Goal: Navigation & Orientation: Find specific page/section

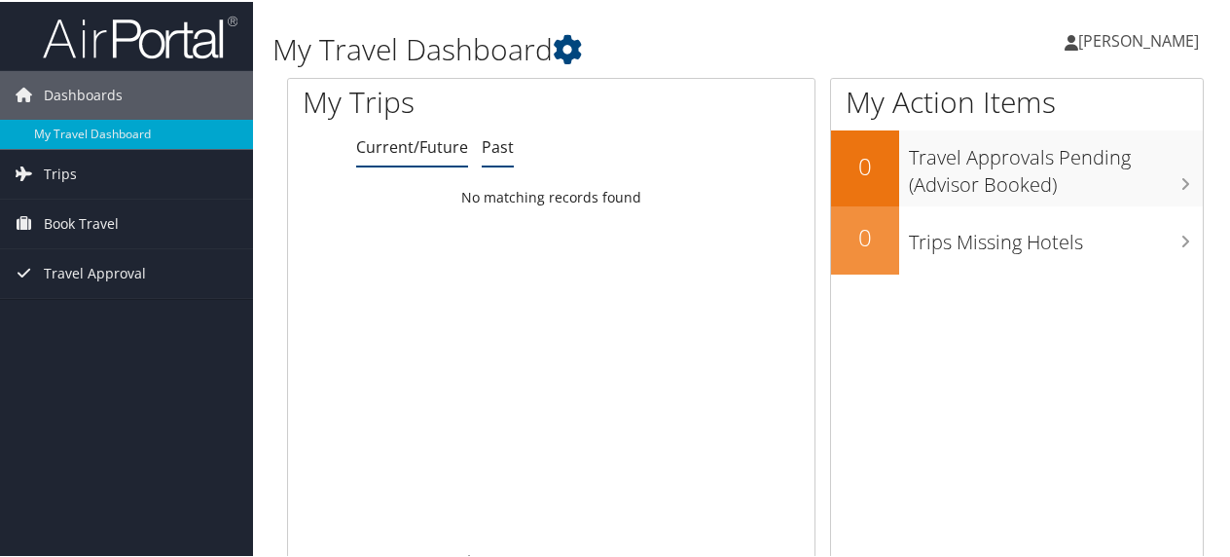
click at [487, 149] on link "Past" at bounding box center [498, 144] width 32 height 21
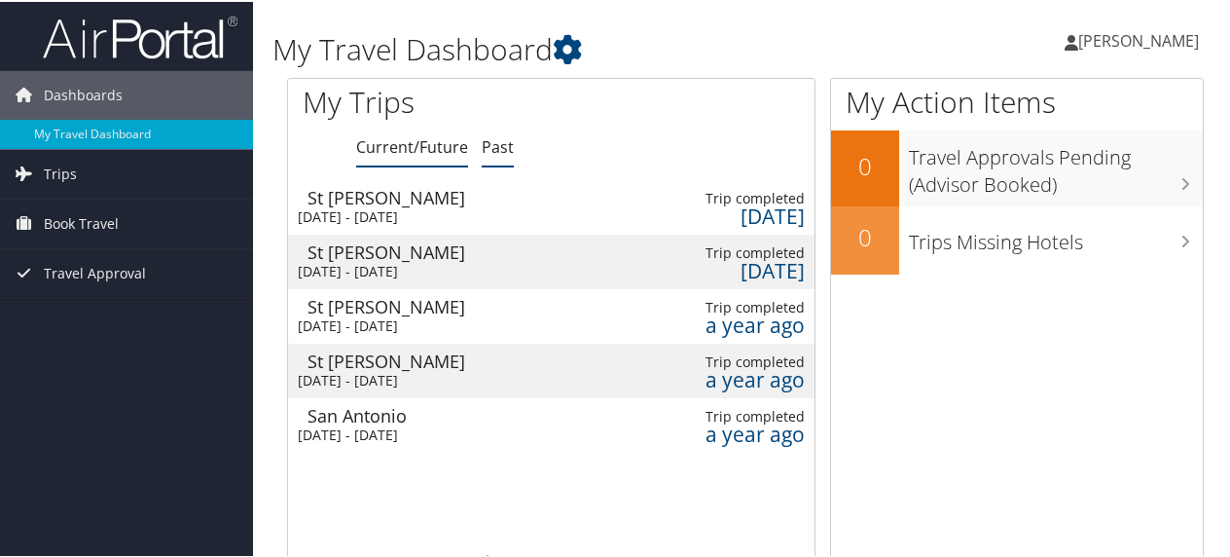
click at [417, 144] on link "Current/Future" at bounding box center [412, 144] width 112 height 21
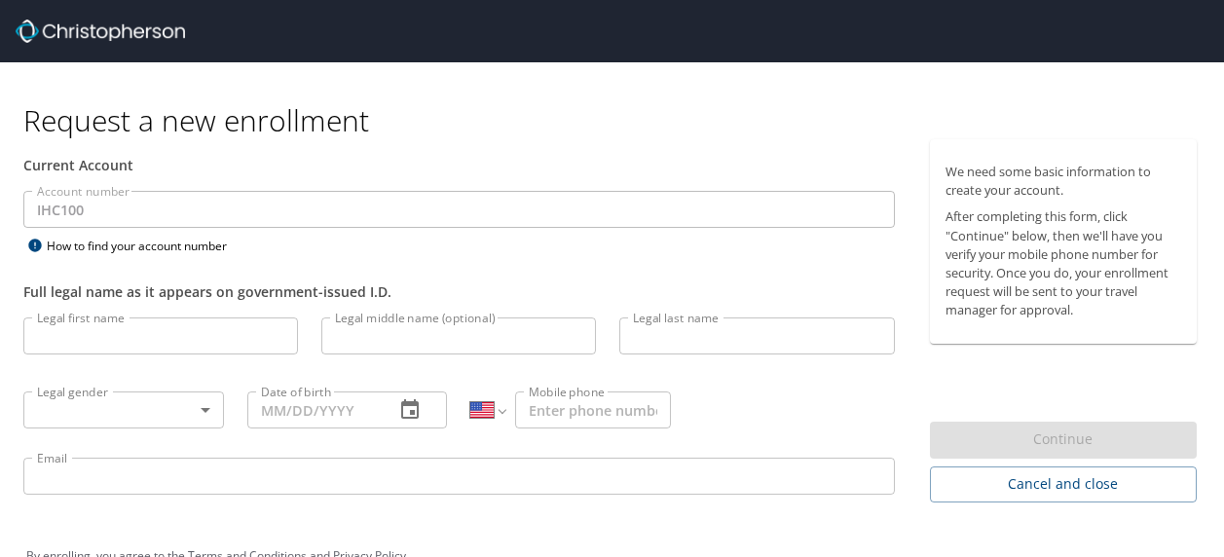
select select "US"
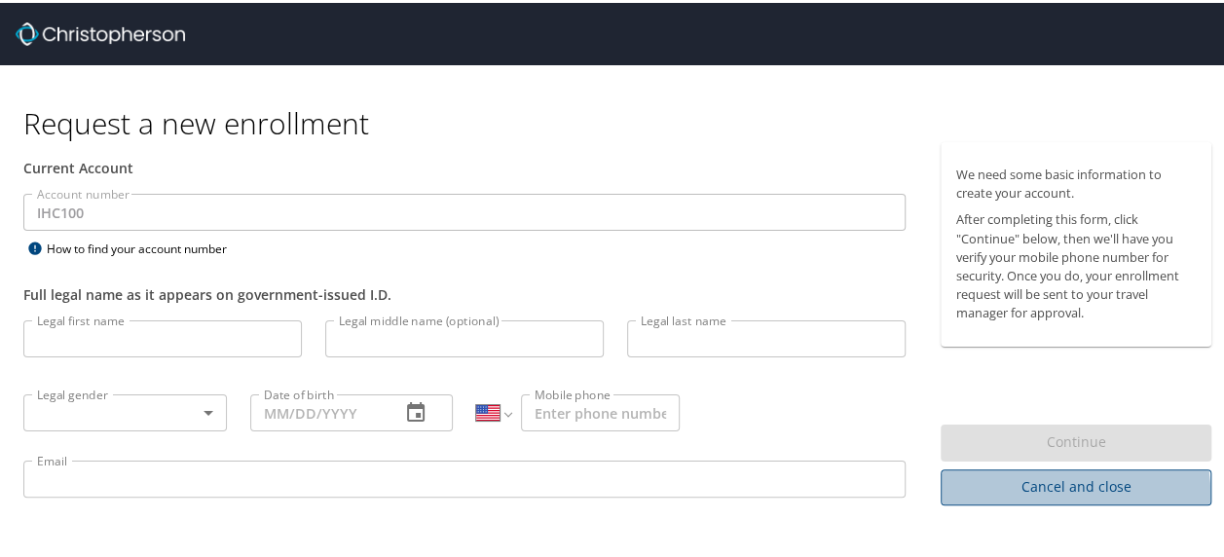
click at [1000, 493] on span "Cancel and close" at bounding box center [1075, 484] width 239 height 24
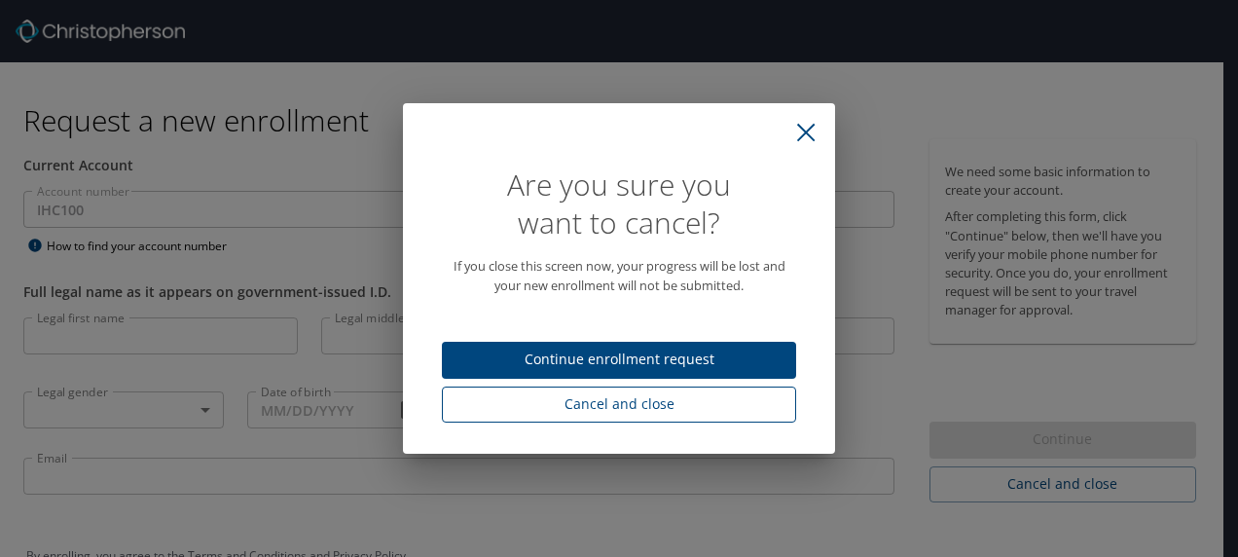
click at [600, 399] on span "Cancel and close" at bounding box center [619, 404] width 323 height 24
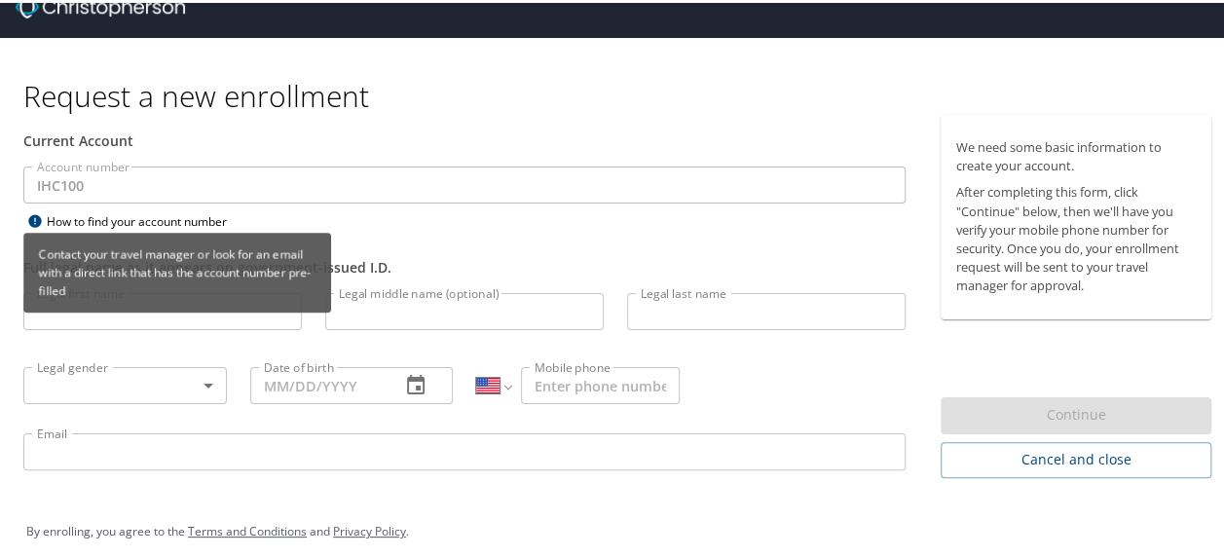
scroll to position [42, 0]
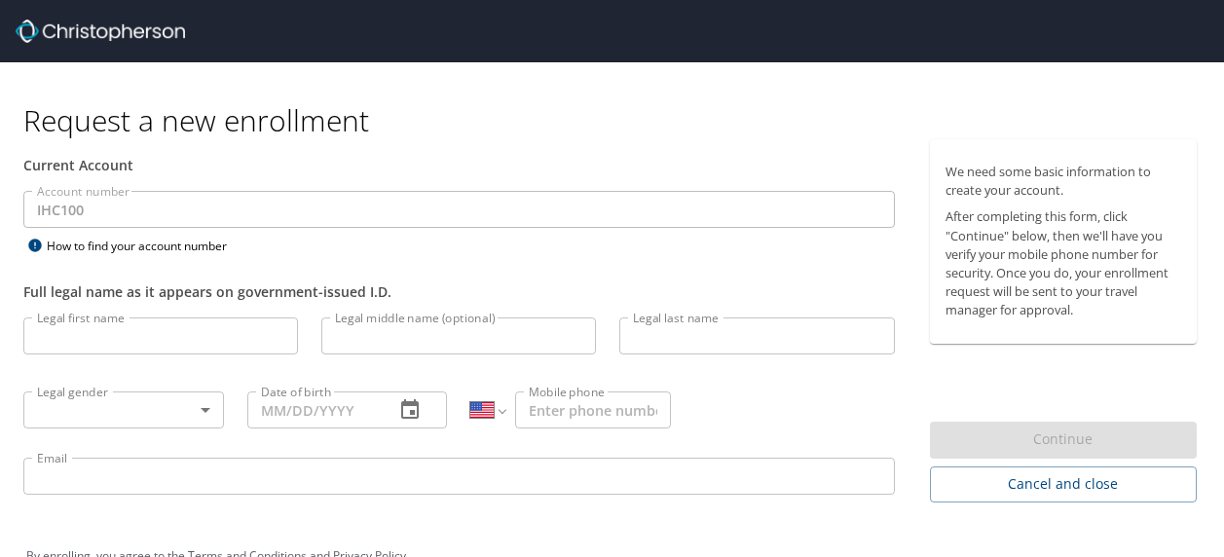
select select "US"
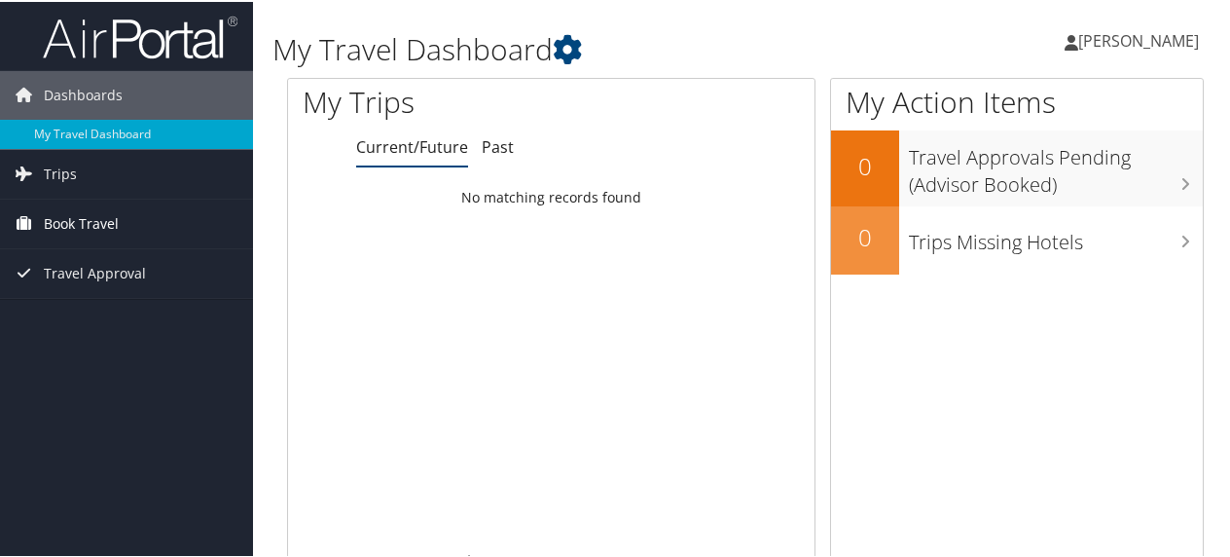
click at [99, 224] on span "Book Travel" at bounding box center [81, 222] width 75 height 49
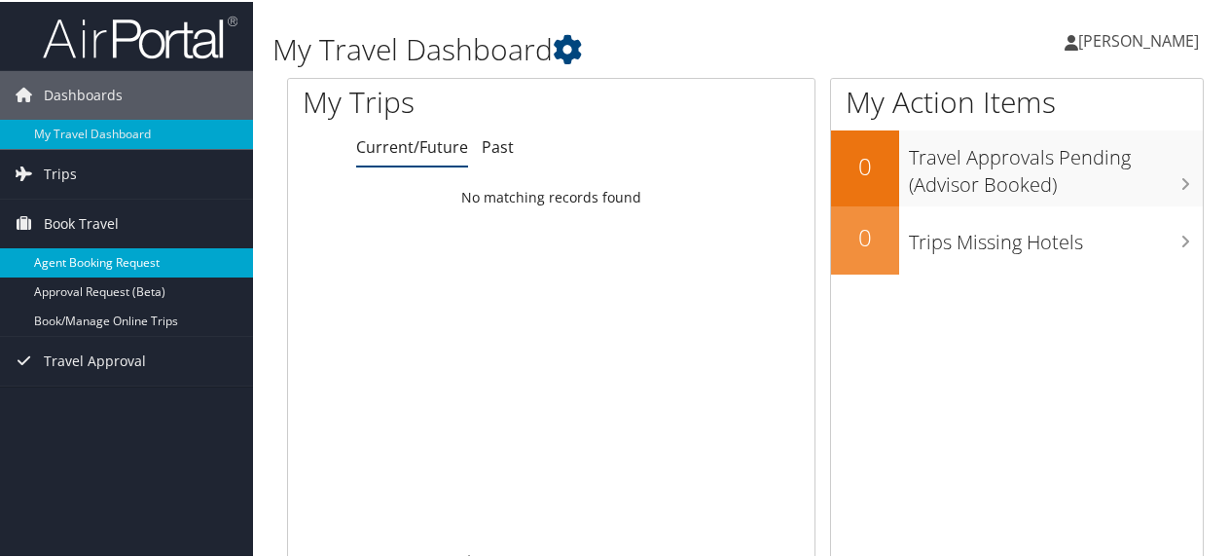
click at [136, 262] on link "Agent Booking Request" at bounding box center [126, 260] width 253 height 29
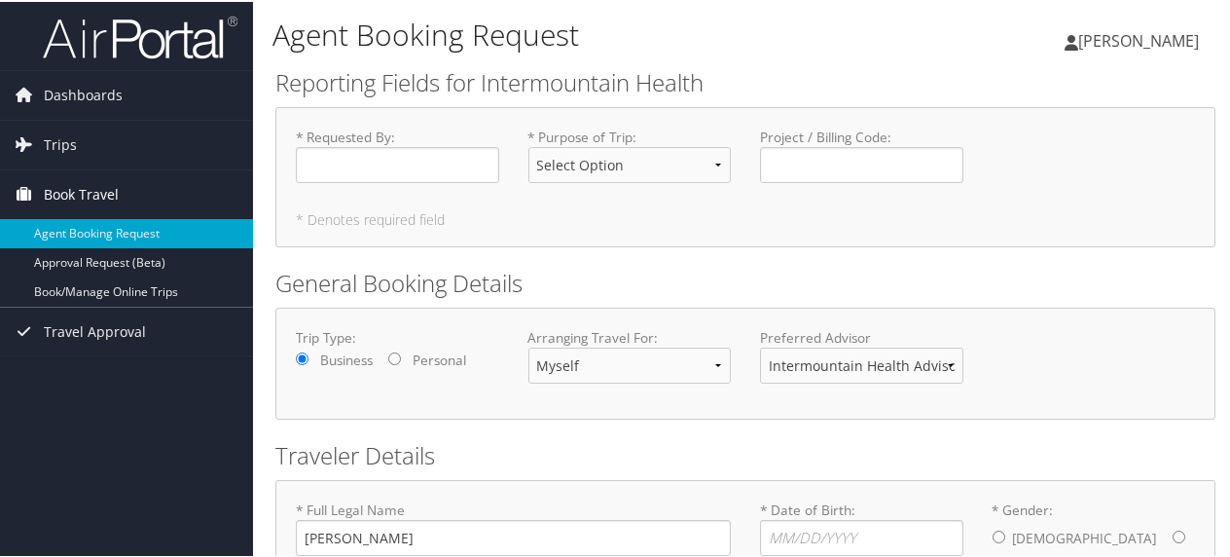
click at [84, 189] on span "Book Travel" at bounding box center [81, 192] width 75 height 49
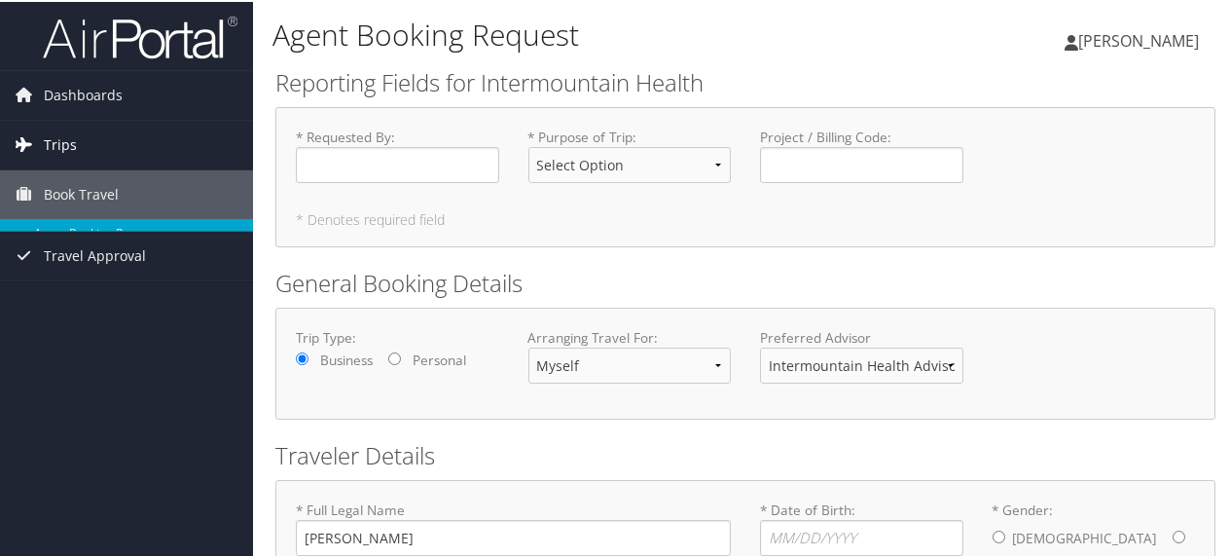
click at [76, 158] on link "Trips" at bounding box center [126, 143] width 253 height 49
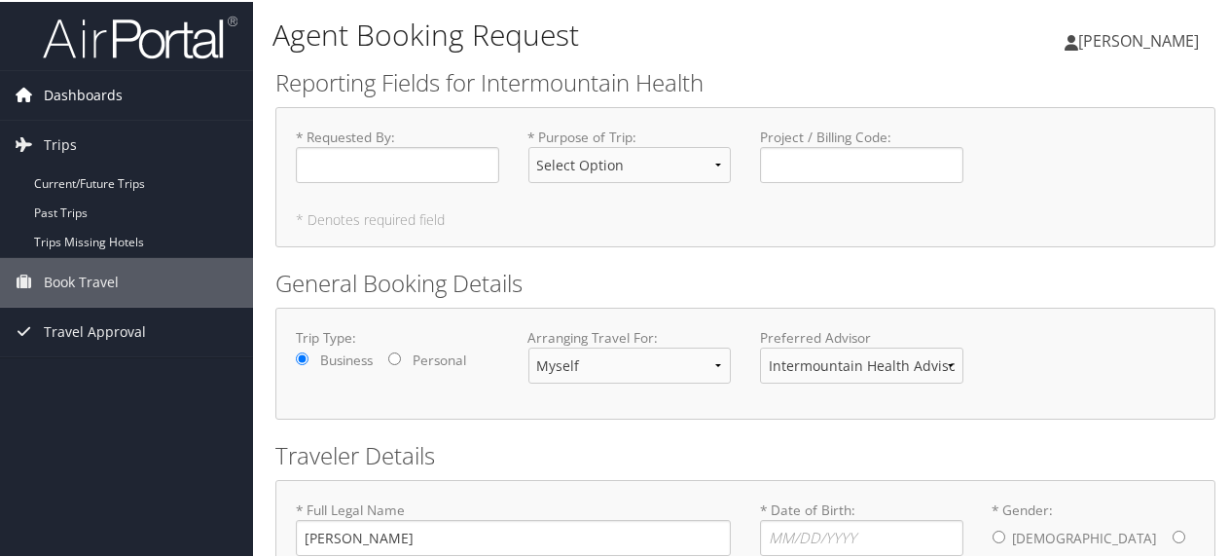
click at [86, 97] on span "Dashboards" at bounding box center [83, 93] width 79 height 49
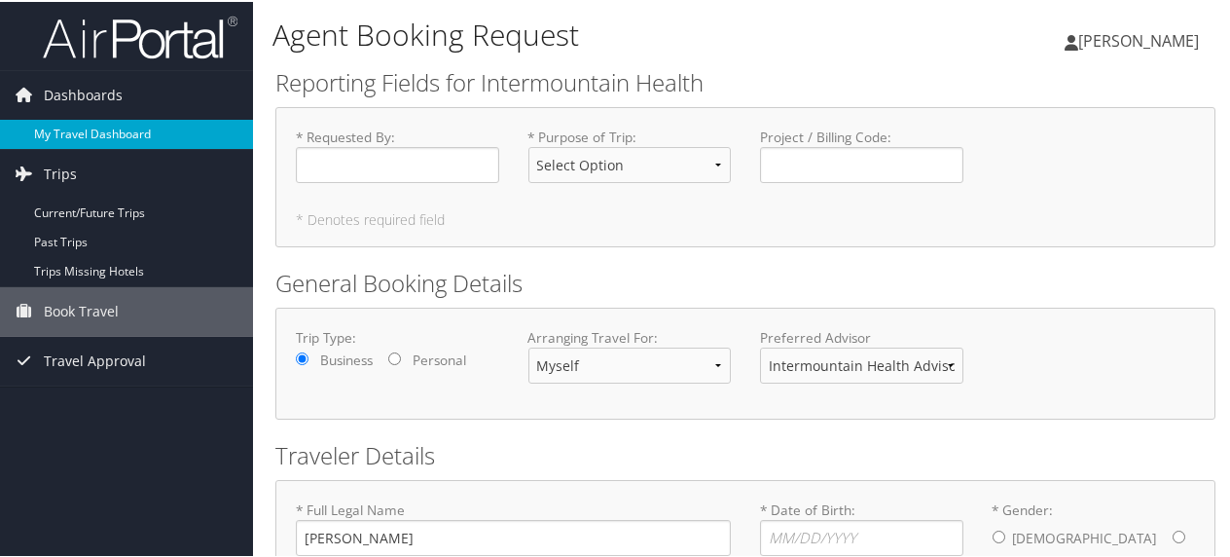
click at [117, 137] on link "My Travel Dashboard" at bounding box center [126, 132] width 253 height 29
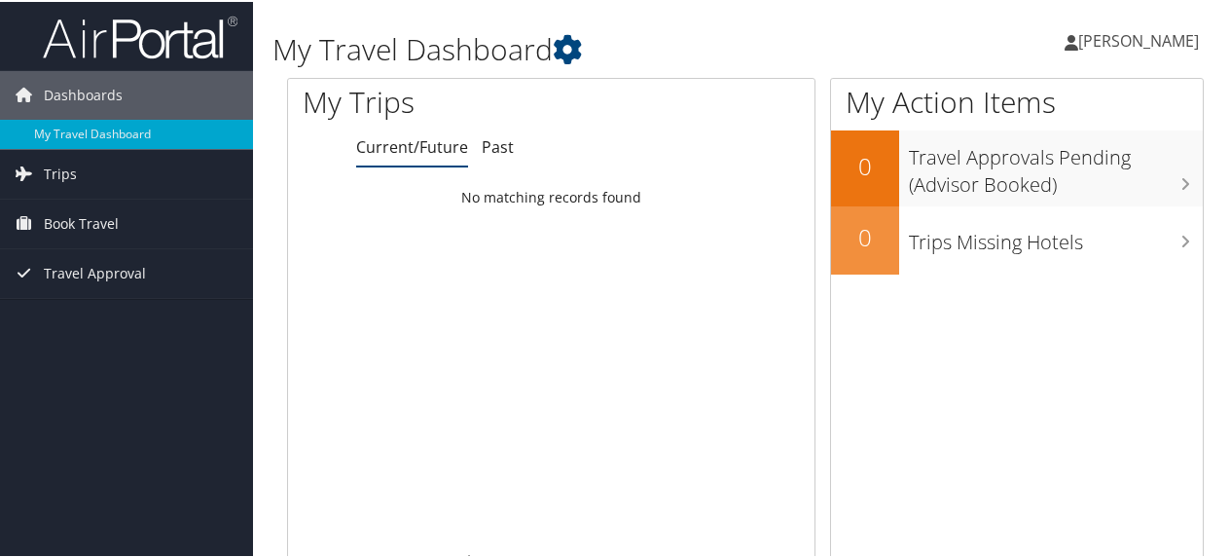
click at [1079, 42] on icon at bounding box center [1072, 41] width 14 height 16
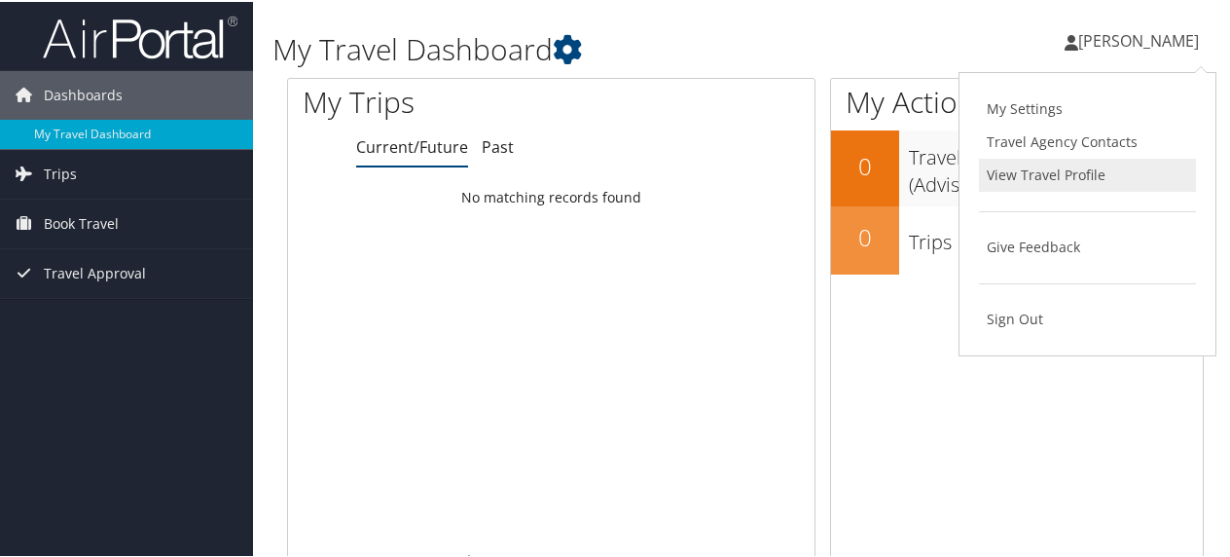
click at [1078, 174] on link "View Travel Profile" at bounding box center [1087, 173] width 217 height 33
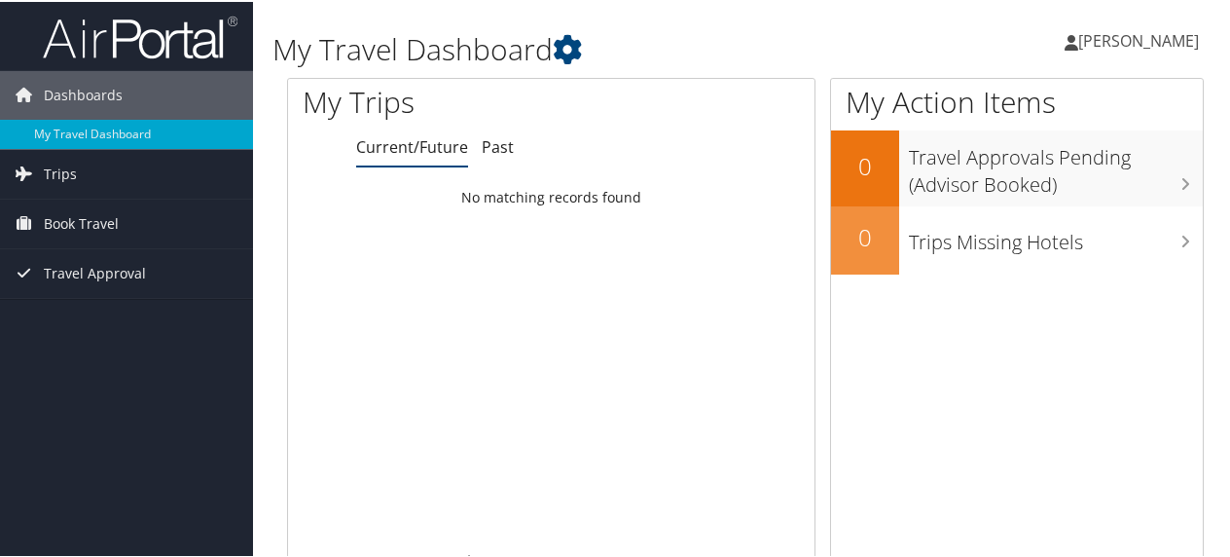
click at [1118, 37] on span "[PERSON_NAME]" at bounding box center [1139, 38] width 121 height 21
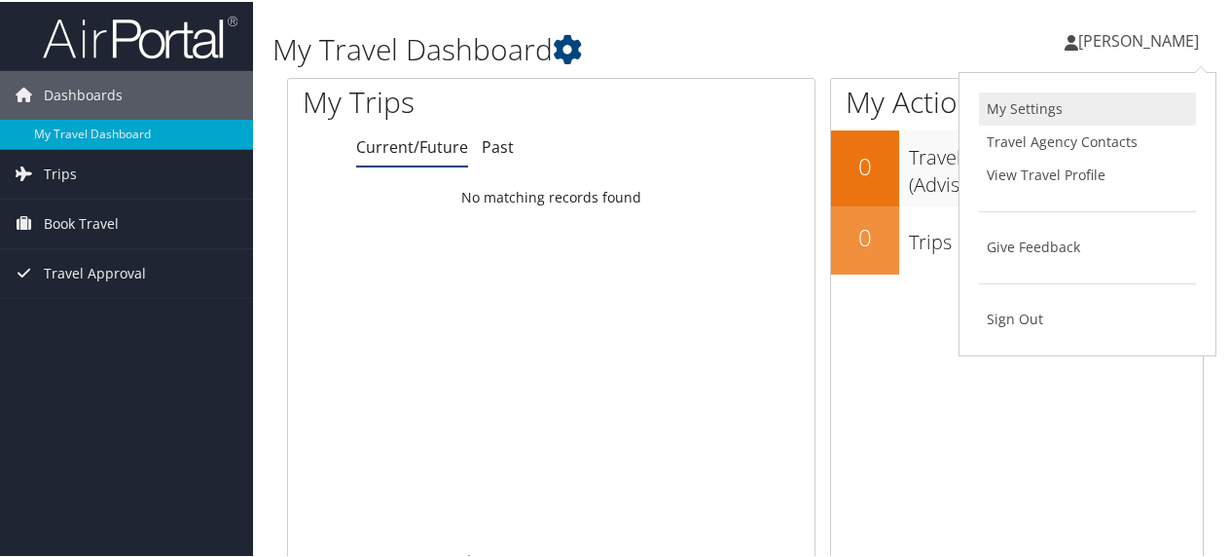
click at [1037, 122] on link "My Settings" at bounding box center [1087, 107] width 217 height 33
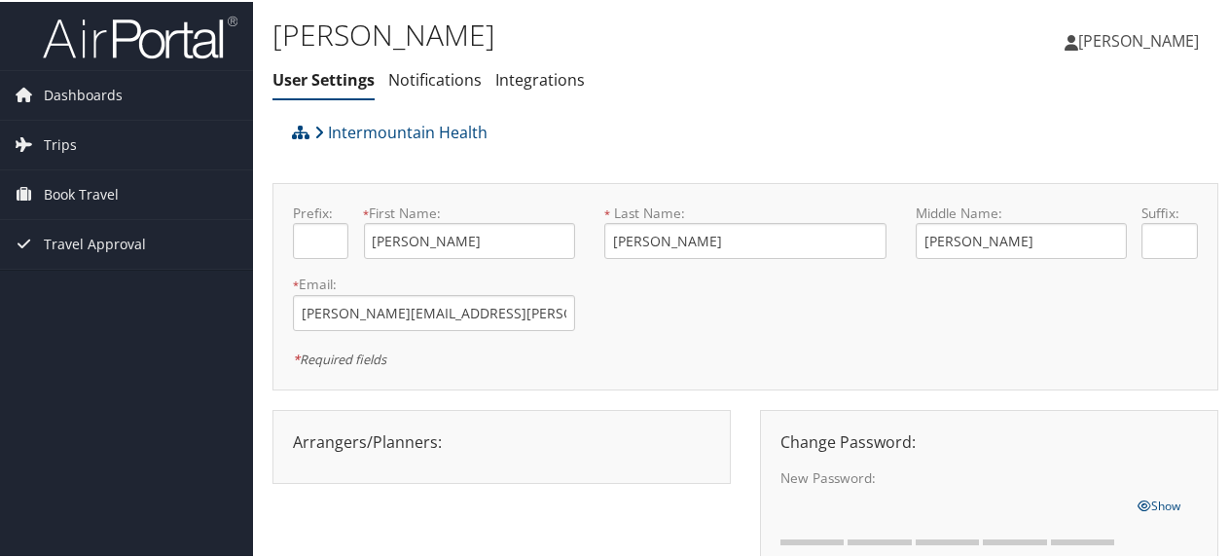
click at [1143, 36] on span "[PERSON_NAME]" at bounding box center [1139, 38] width 121 height 21
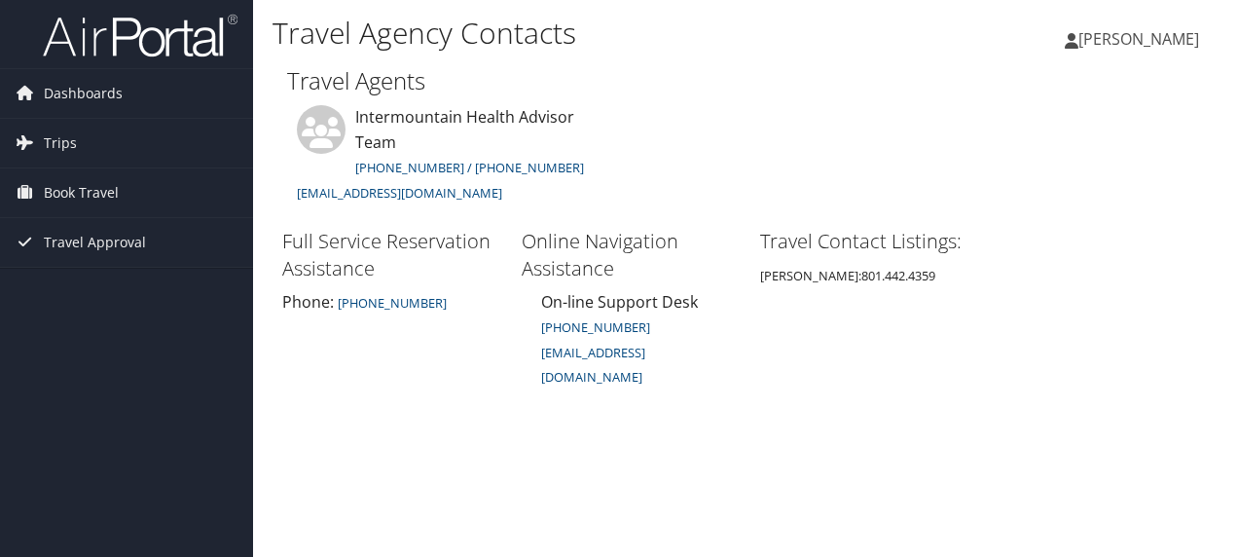
click at [1166, 38] on span "[PERSON_NAME]" at bounding box center [1139, 38] width 121 height 21
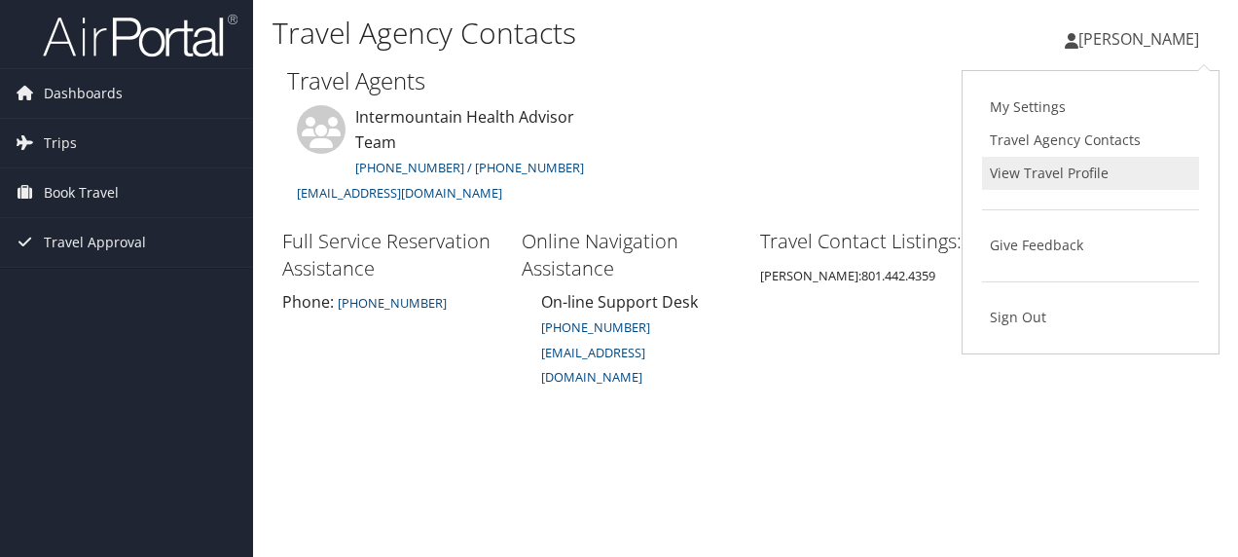
click at [1049, 178] on link "View Travel Profile" at bounding box center [1090, 173] width 217 height 33
